Goal: Task Accomplishment & Management: Manage account settings

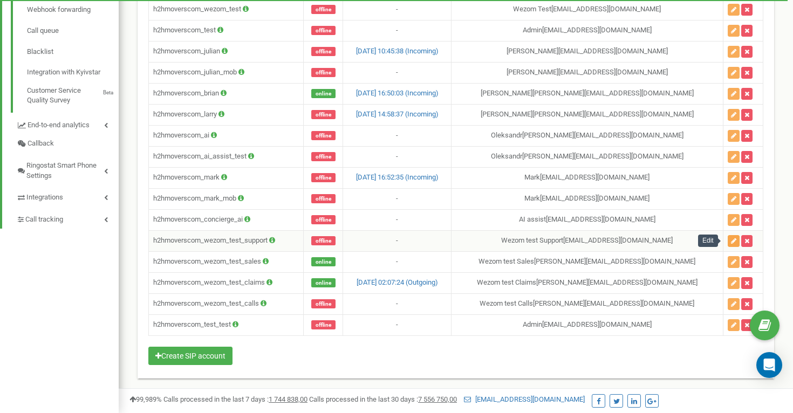
click at [727, 244] on button "button" at bounding box center [733, 241] width 12 height 12
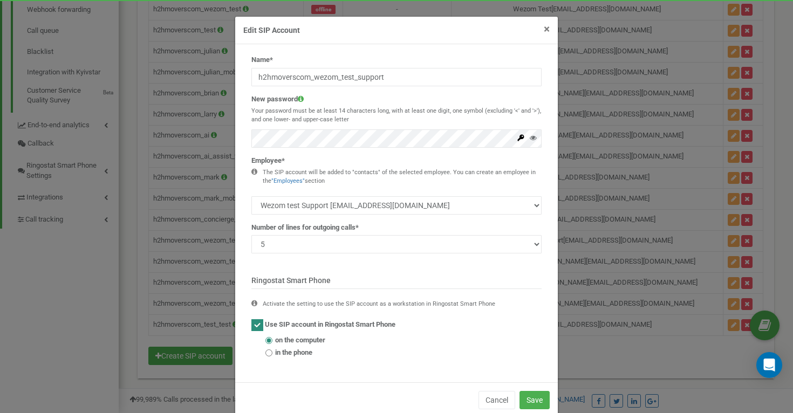
click at [549, 30] on span "×" at bounding box center [547, 29] width 6 height 13
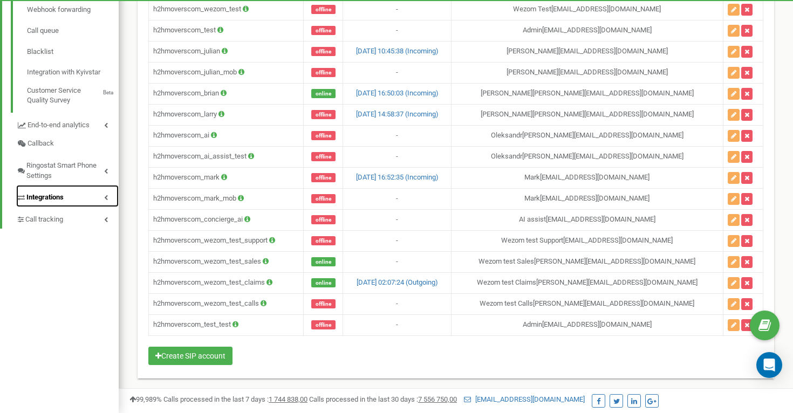
click at [101, 197] on link "Integrations" at bounding box center [67, 196] width 102 height 22
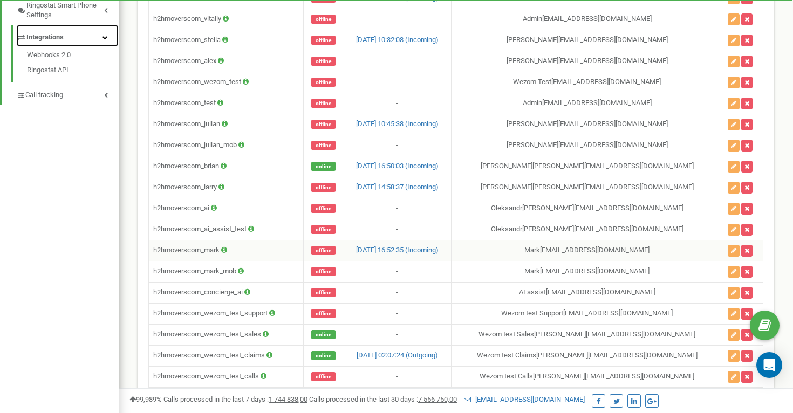
scroll to position [430, 0]
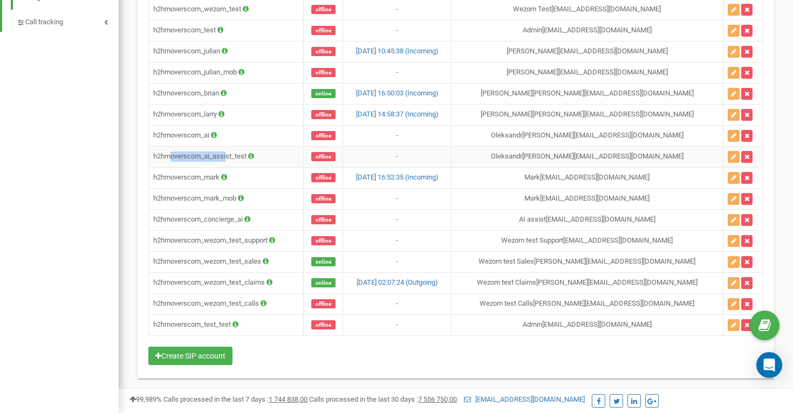
drag, startPoint x: 174, startPoint y: 156, endPoint x: 239, endPoint y: 157, distance: 65.2
click at [229, 157] on td "h2hmoverscom_ai_assist_test" at bounding box center [226, 156] width 155 height 21
click at [252, 157] on icon at bounding box center [251, 156] width 6 height 7
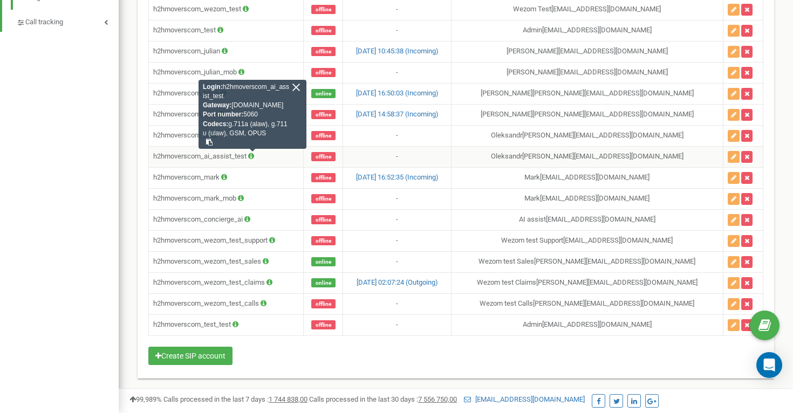
click at [277, 157] on td "h2hmoverscom_ai_assist_test Login: h2hmoverscom_ai_assist_test Gateway: sip.rin…" at bounding box center [226, 156] width 155 height 21
click at [249, 219] on icon at bounding box center [247, 219] width 6 height 7
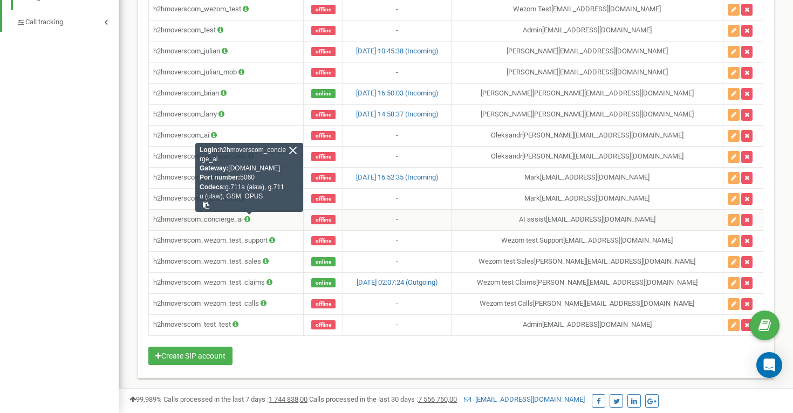
click at [292, 223] on td "h2hmoverscom_concierge_ai Login: h2hmoverscom_concierge_ai Gateway: sip.ringost…" at bounding box center [226, 219] width 155 height 21
click at [129, 128] on div "SIP accounts for project h2hmovers.com HELP HELP Here, you can create and confi…" at bounding box center [455, 11] width 652 height 762
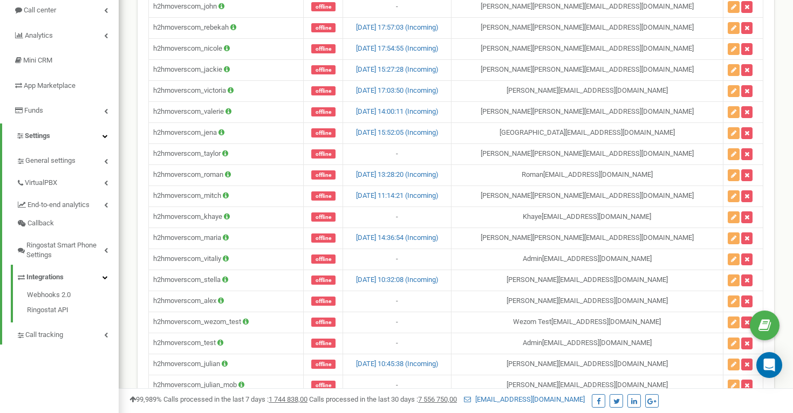
scroll to position [126, 0]
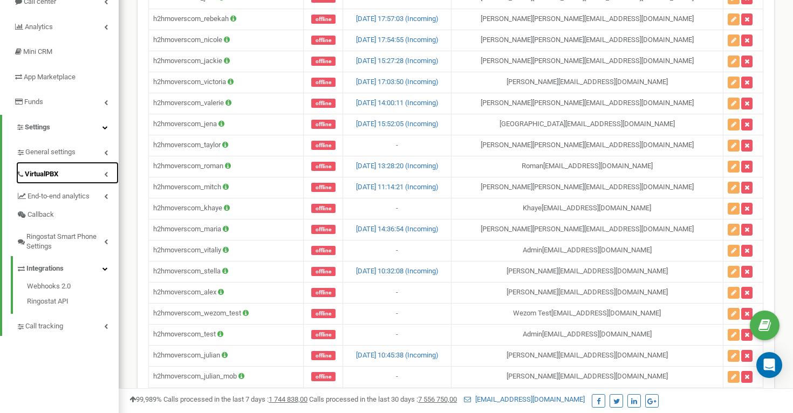
click at [104, 174] on link "VirtualPBX" at bounding box center [67, 173] width 102 height 22
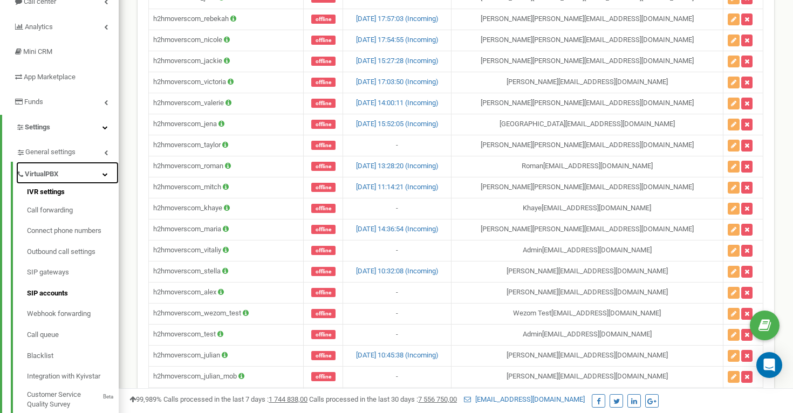
scroll to position [128, 0]
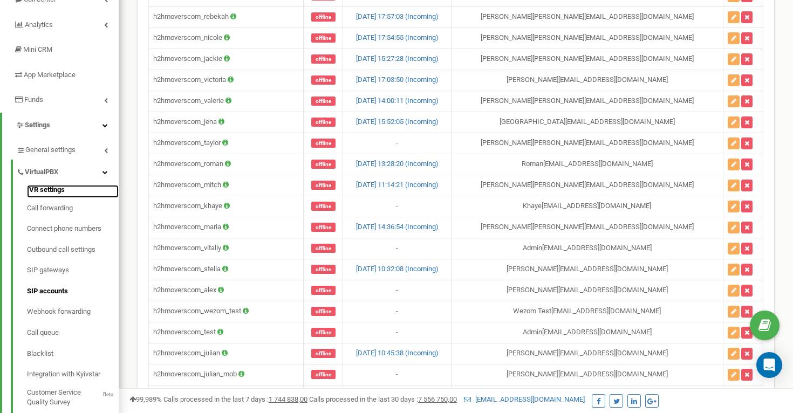
click at [49, 189] on link "IVR settings" at bounding box center [73, 191] width 92 height 13
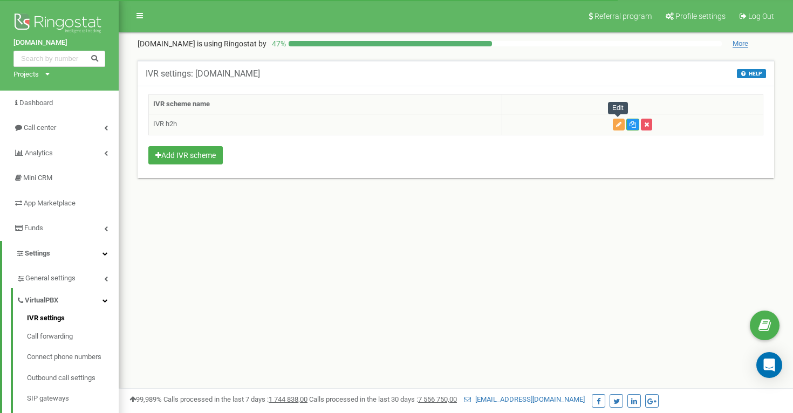
click at [617, 121] on icon "button" at bounding box center [618, 124] width 5 height 6
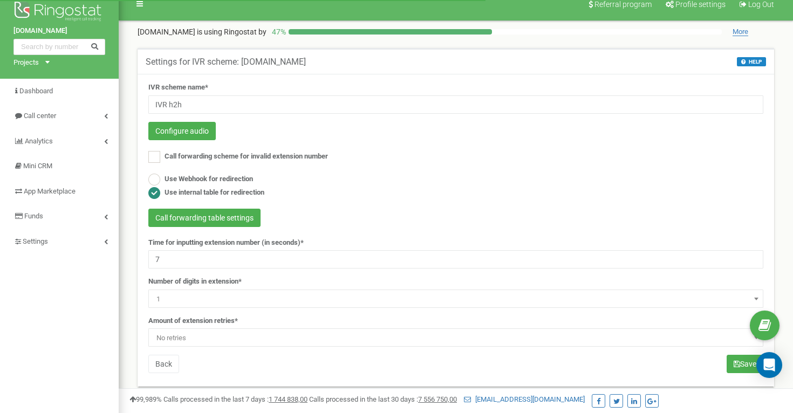
scroll to position [8, 0]
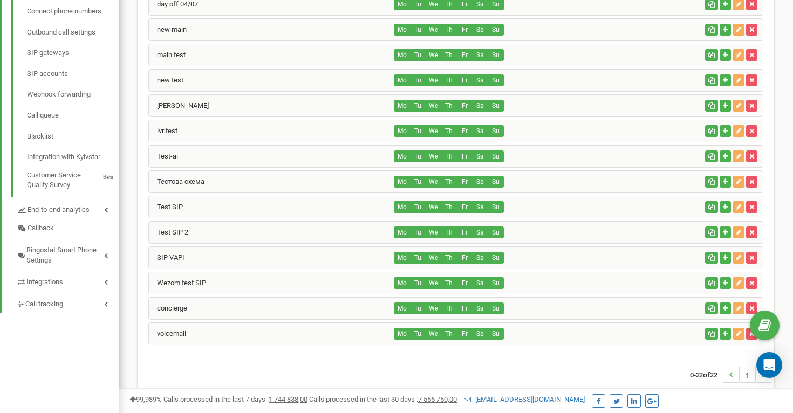
scroll to position [372, 0]
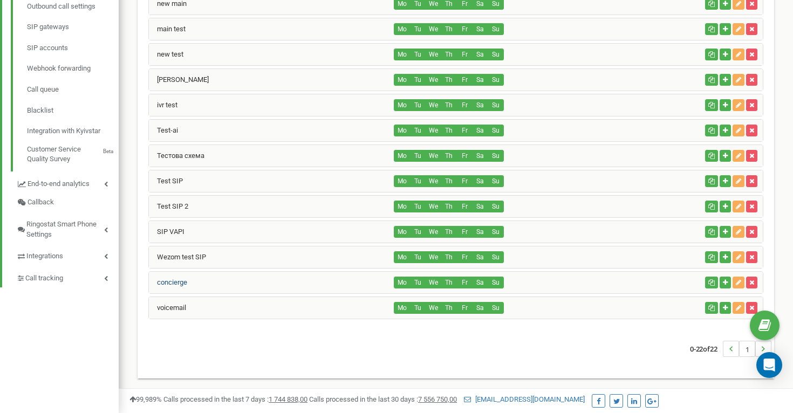
click at [175, 281] on link "concierge" at bounding box center [168, 282] width 38 height 8
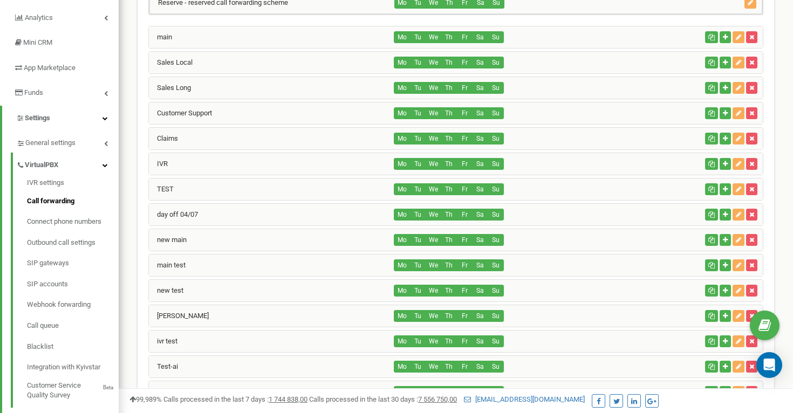
scroll to position [0, 0]
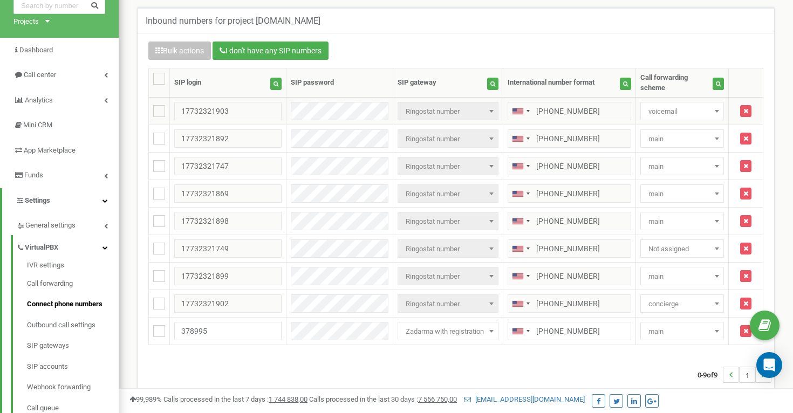
scroll to position [53, 0]
click at [661, 296] on span "concierge" at bounding box center [682, 303] width 76 height 15
click at [508, 375] on div "0-9 of 9 1" at bounding box center [455, 374] width 631 height 38
click at [39, 283] on link "Call forwarding" at bounding box center [73, 283] width 92 height 21
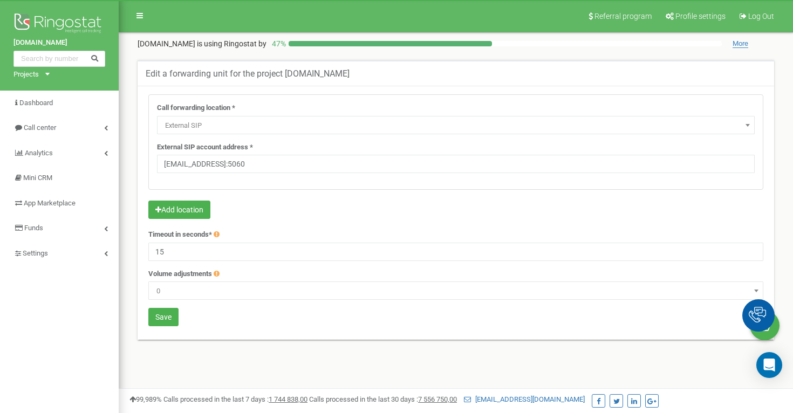
select select "ExtSIP"
drag, startPoint x: 263, startPoint y: 164, endPoint x: 160, endPoint y: 162, distance: 102.5
click at [160, 162] on input "h2hmoverscom_concierge_ai@sip.vapi.ai:5060" at bounding box center [455, 164] width 597 height 18
